Goal: Complete application form

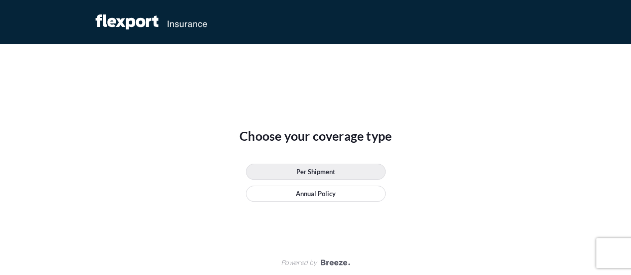
click at [327, 173] on p "Per Shipment" at bounding box center [315, 172] width 39 height 10
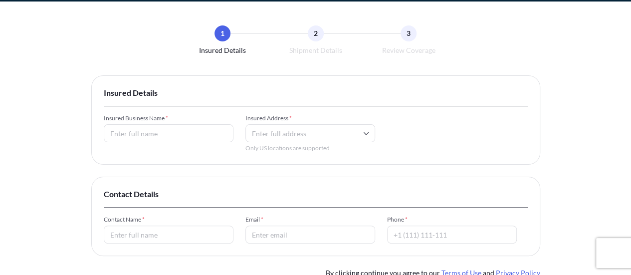
scroll to position [41, 0]
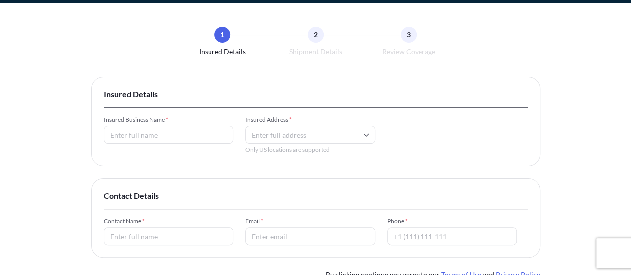
click at [201, 131] on input "Insured Business Name *" at bounding box center [169, 135] width 130 height 18
click at [355, 134] on input "Insured Address *" at bounding box center [310, 135] width 130 height 18
click at [443, 122] on div "Insured Business Name * afssf Insured Address * Only US locations are supported" at bounding box center [316, 135] width 424 height 38
drag, startPoint x: 154, startPoint y: 135, endPoint x: 76, endPoint y: 137, distance: 78.3
click at [76, 137] on div "1 Insured Details 2 Shipment Details 3 Review Coverage Insured Details Insured …" at bounding box center [315, 166] width 631 height 414
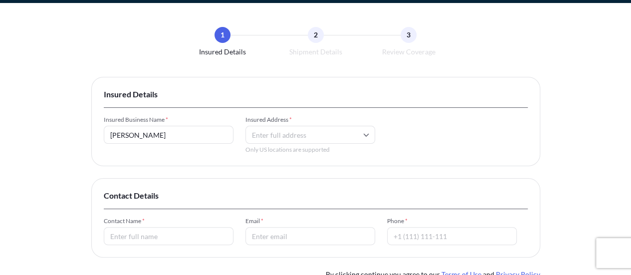
type input "[PERSON_NAME]"
